Goal: Task Accomplishment & Management: Use online tool/utility

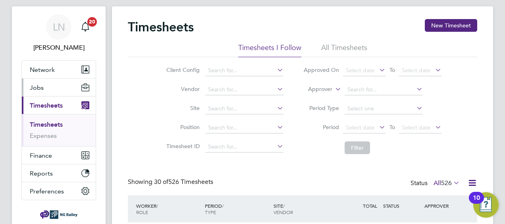
click at [36, 85] on span "Jobs" at bounding box center [37, 88] width 14 height 8
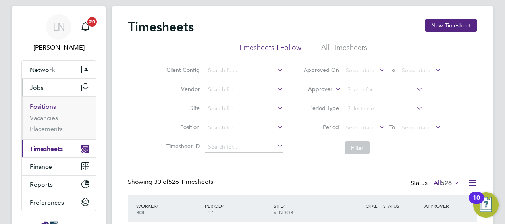
click at [46, 105] on link "Positions" at bounding box center [43, 107] width 26 height 8
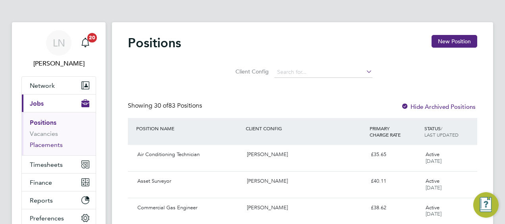
click at [45, 141] on link "Placements" at bounding box center [46, 145] width 33 height 8
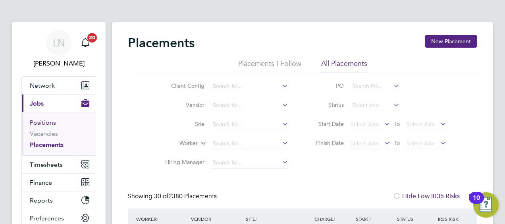
click at [47, 121] on link "Positions" at bounding box center [43, 123] width 26 height 8
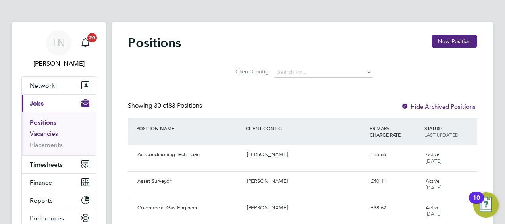
click at [47, 132] on link "Vacancies" at bounding box center [44, 134] width 28 height 8
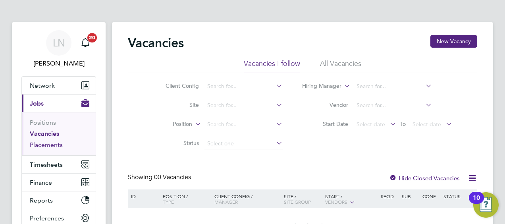
click at [46, 142] on link "Placements" at bounding box center [46, 145] width 33 height 8
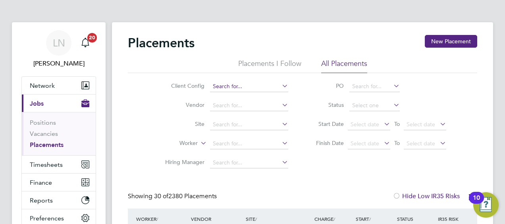
click at [230, 87] on input at bounding box center [249, 86] width 78 height 11
click at [182, 103] on label "Vendor" at bounding box center [182, 104] width 46 height 7
click at [246, 105] on input at bounding box center [249, 105] width 78 height 11
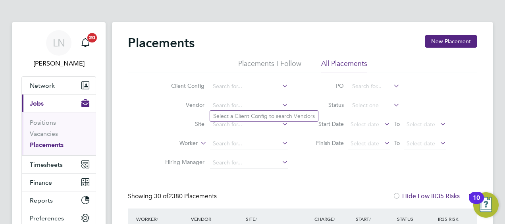
click at [280, 108] on icon at bounding box center [280, 104] width 0 height 11
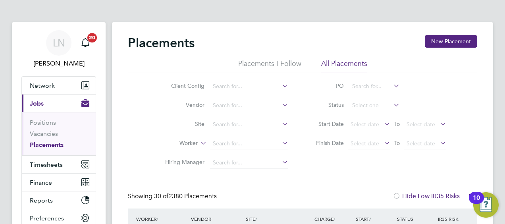
click at [280, 105] on icon at bounding box center [280, 104] width 0 height 11
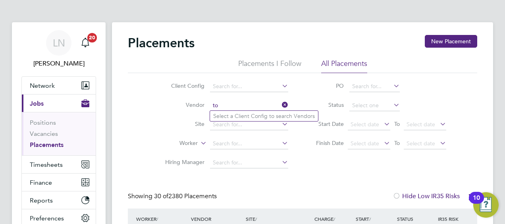
type input "t"
click at [265, 138] on input at bounding box center [249, 143] width 78 height 11
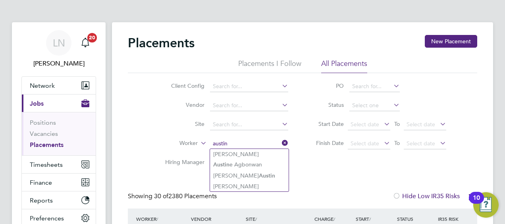
type input "austin"
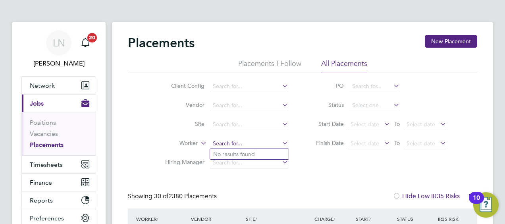
click at [242, 142] on input at bounding box center [249, 143] width 78 height 11
type input "a"
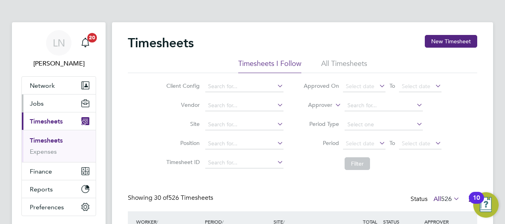
click at [39, 101] on span "Jobs" at bounding box center [37, 104] width 14 height 8
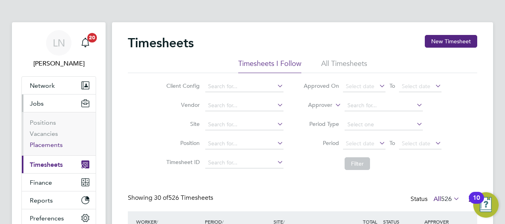
click at [41, 144] on link "Placements" at bounding box center [46, 145] width 33 height 8
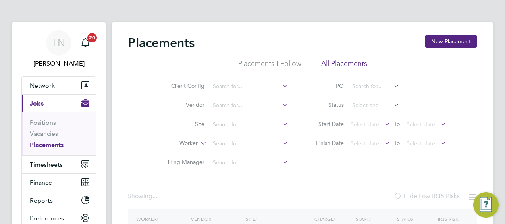
click at [251, 144] on input at bounding box center [249, 143] width 78 height 11
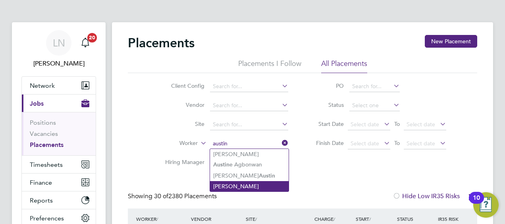
type input "austin"
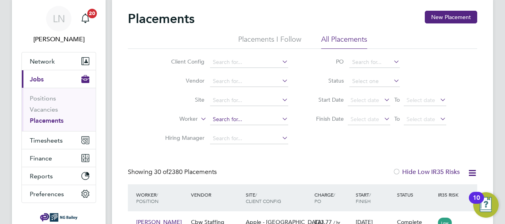
click at [273, 121] on input at bounding box center [249, 119] width 78 height 11
click at [231, 139] on input at bounding box center [249, 138] width 78 height 11
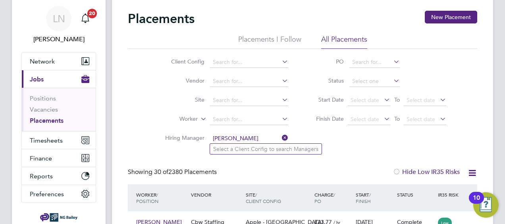
type input "[PERSON_NAME]"
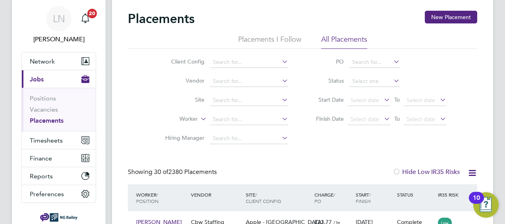
click at [280, 138] on icon at bounding box center [280, 137] width 0 height 11
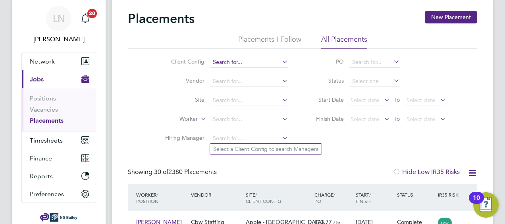
click at [271, 61] on input at bounding box center [249, 62] width 78 height 11
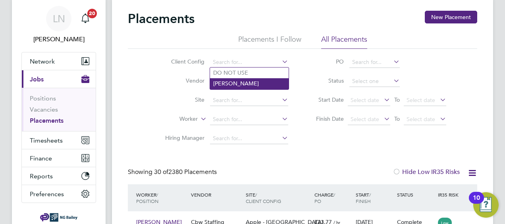
click at [248, 83] on li "[PERSON_NAME]" at bounding box center [249, 83] width 79 height 11
type input "[PERSON_NAME]"
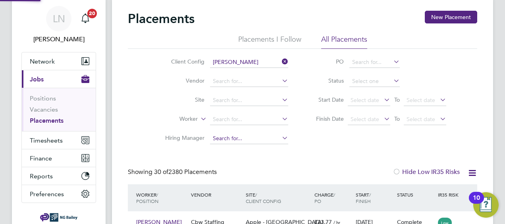
click at [246, 138] on input at bounding box center [249, 138] width 78 height 11
click at [247, 139] on input at bounding box center [249, 138] width 78 height 11
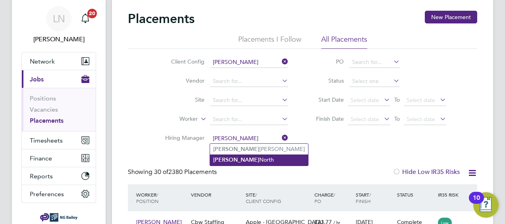
click at [244, 156] on li "[PERSON_NAME]" at bounding box center [259, 159] width 98 height 11
type input "[PERSON_NAME]"
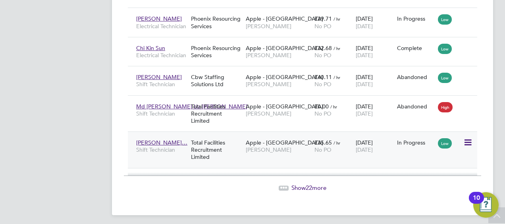
click at [148, 140] on span "[PERSON_NAME]…" at bounding box center [161, 142] width 51 height 7
